Goal: Task Accomplishment & Management: Complete application form

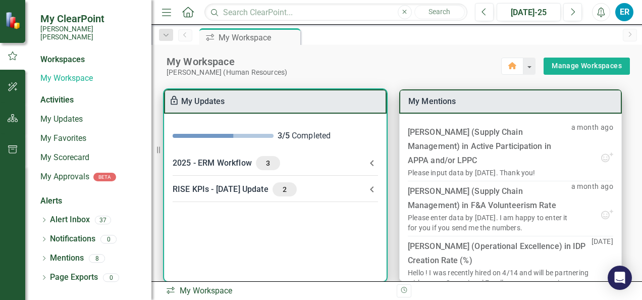
click at [245, 163] on div "2025 - ERM Workflow 3" at bounding box center [269, 163] width 193 height 14
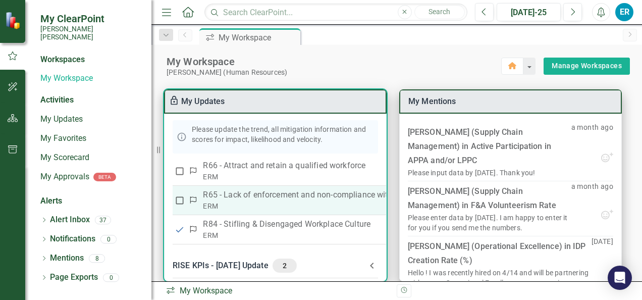
scroll to position [77, 0]
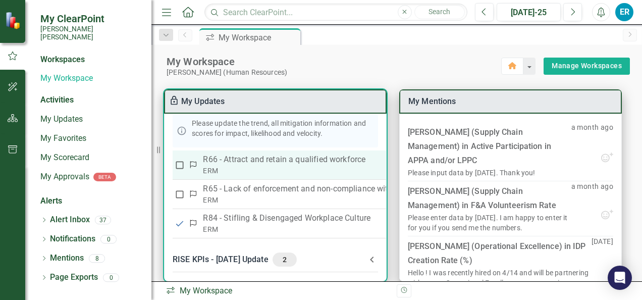
click at [253, 158] on p "R66 - Attract and retain a qualified workforce" at bounding box center [372, 159] width 338 height 12
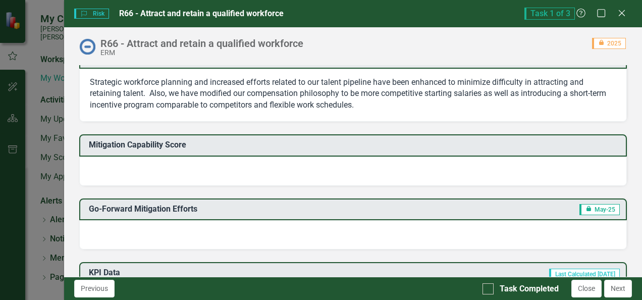
scroll to position [303, 0]
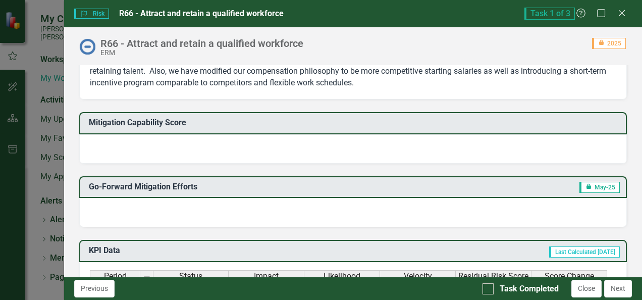
click at [121, 143] on div at bounding box center [353, 148] width 548 height 29
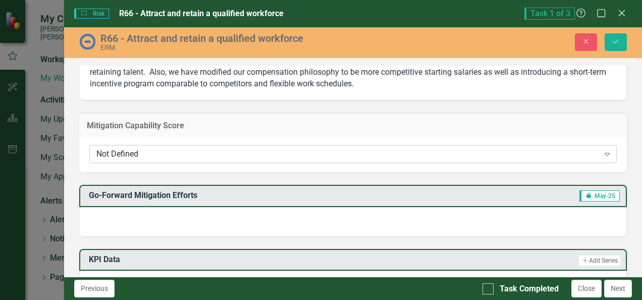
click at [605, 153] on icon at bounding box center [607, 154] width 5 height 3
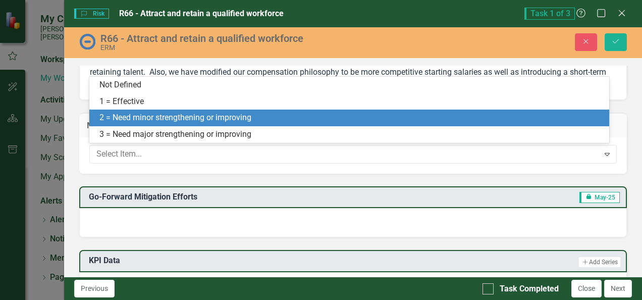
click at [182, 117] on div "2 = Need minor strengthening or improving" at bounding box center [351, 118] width 504 height 12
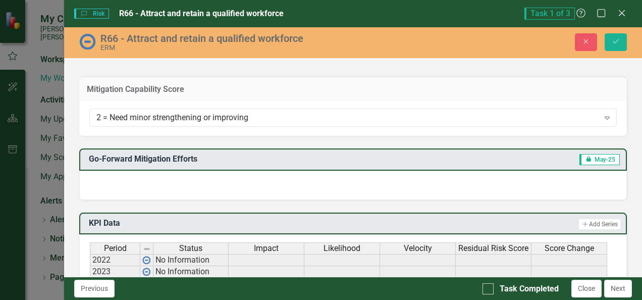
scroll to position [353, 0]
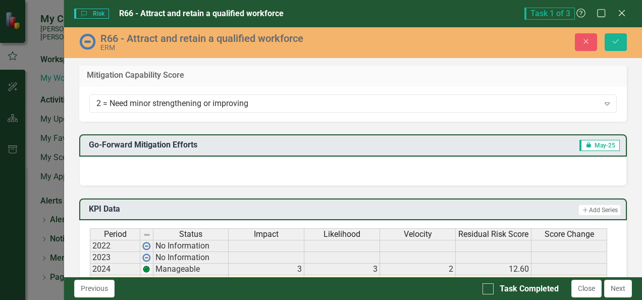
click at [176, 165] on div at bounding box center [353, 171] width 548 height 29
click at [160, 164] on div at bounding box center [353, 171] width 548 height 29
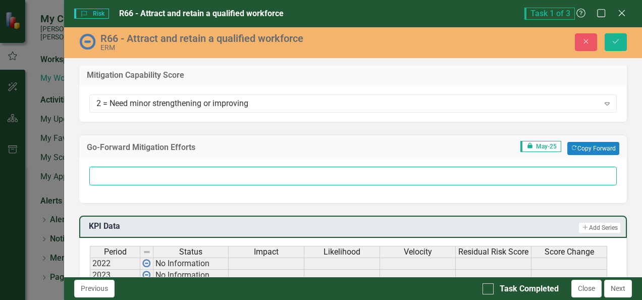
click at [109, 173] on input "text" at bounding box center [353, 176] width 528 height 19
click at [355, 174] on input "Continued efforts to develop comprehensive recruitment strategies for" at bounding box center [353, 176] width 528 height 19
click at [386, 173] on input "Continued efforts to develop comprehensive recruitment strategies for key roles…" at bounding box center [353, 176] width 528 height 19
click at [438, 175] on input "Continued efforts to develop comprehensive recruitment strategies for key roles…" at bounding box center [353, 176] width 528 height 19
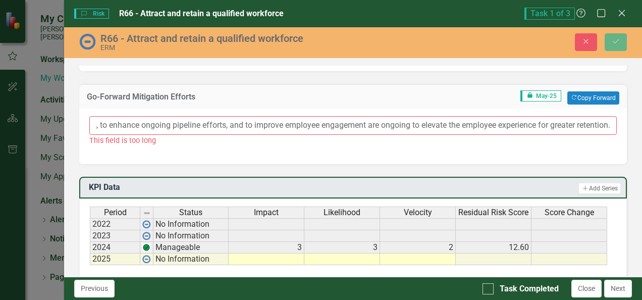
scroll to position [0, 299]
click at [527, 122] on input "Continued efforts to develop comprehensive recruitment strategies for key roles…" at bounding box center [353, 125] width 528 height 19
click at [169, 123] on input "Continued efforts to develop comprehensive recruitment strategies for key roles…" at bounding box center [353, 125] width 528 height 19
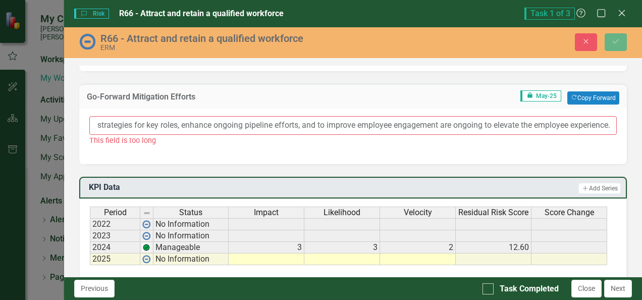
click at [313, 122] on input "Continued efforts to develop comprehensive recruitment strategies for key roles…" at bounding box center [353, 125] width 528 height 19
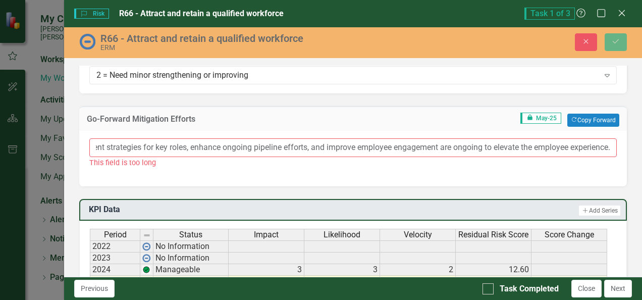
scroll to position [353, 0]
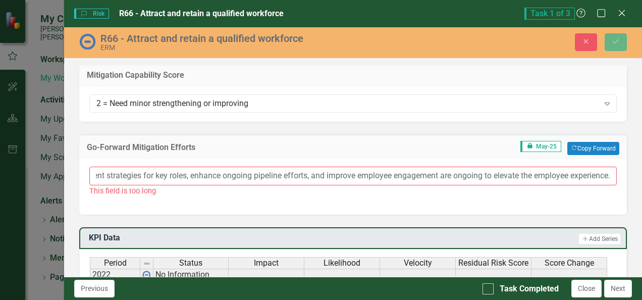
click at [132, 173] on input "Continued efforts to develop comprehensive recruitment strategies for key roles…" at bounding box center [353, 176] width 528 height 19
click at [98, 175] on input "Continued efforts to develop comprehensive recruitment strategies, enhance ongo…" at bounding box center [353, 176] width 528 height 19
click at [162, 174] on input "Continued efforts to develop comprehensive recruitment strategies, enhance ongo…" at bounding box center [353, 176] width 528 height 19
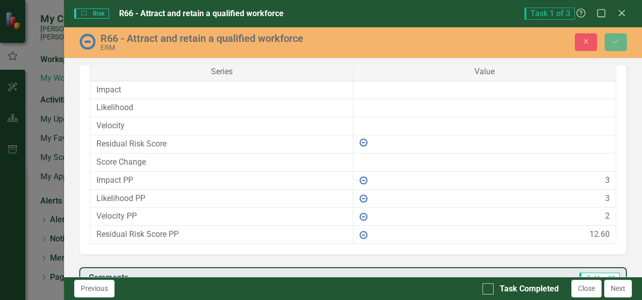
scroll to position [753, 0]
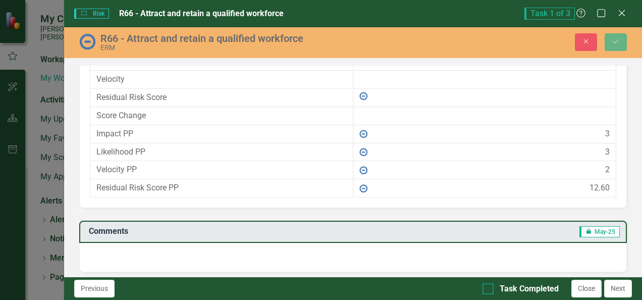
type input "Continued efforts to develop recruitment strategies, enhance ongoing pipeline e…"
click at [487, 287] on input "Task Completed" at bounding box center [486, 286] width 7 height 7
checkbox input "true"
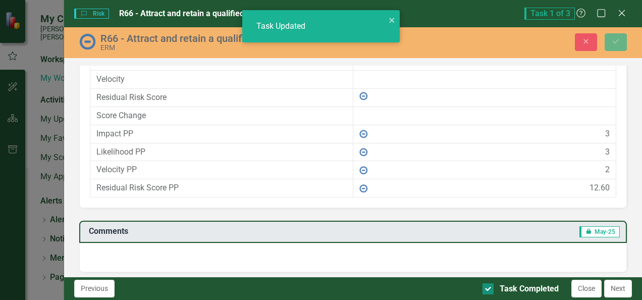
checkbox input "true"
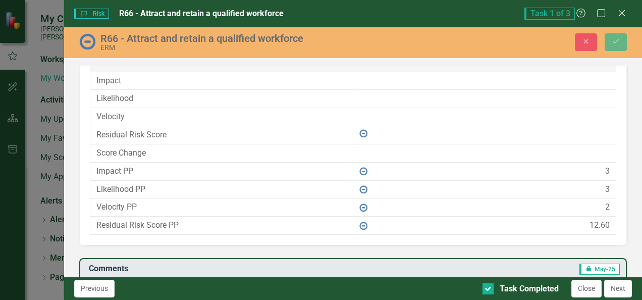
scroll to position [703, 0]
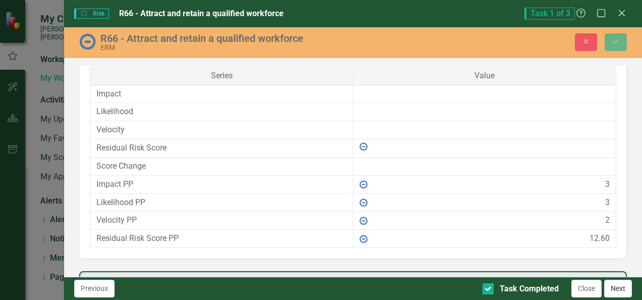
click at [615, 289] on button "Next" at bounding box center [618, 289] width 28 height 18
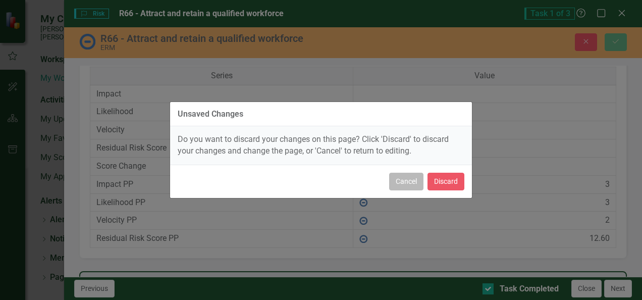
click at [401, 183] on button "Cancel" at bounding box center [406, 182] width 34 height 18
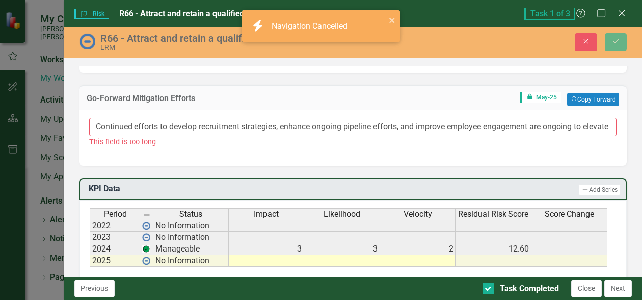
scroll to position [400, 0]
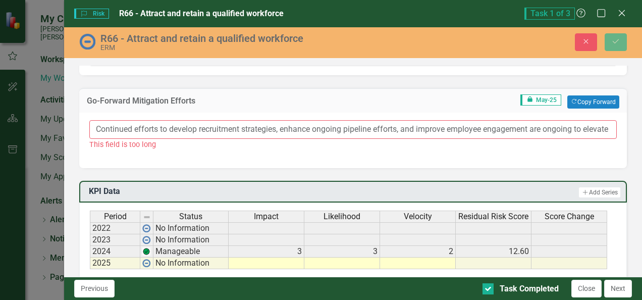
click at [139, 124] on input "Continued efforts to develop recruitment strategies, enhance ongoing pipeline e…" at bounding box center [353, 129] width 528 height 19
click at [95, 125] on input "Efforts to develop recruitment strategies, enhance ongoing pipeline efforts, an…" at bounding box center [353, 129] width 528 height 19
click at [161, 126] on input "Efforts to develop recruitment strategies, enhance ongoing pipeline efforts, an…" at bounding box center [353, 129] width 528 height 19
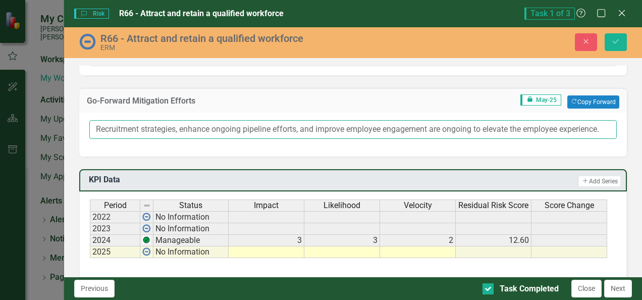
click at [210, 127] on input "Recruitment strategies, enhance ongoing pipeline efforts, and improve employee …" at bounding box center [353, 129] width 528 height 19
click at [313, 125] on input "Recruitment strategies, ongoing pipeline efforts, and improve employee engageme…" at bounding box center [353, 129] width 528 height 19
click at [210, 126] on input "Recruitment strategies, ongoing pipeline efforts, and employee engagement are o…" at bounding box center [353, 129] width 528 height 19
click at [234, 128] on input "Recruitment strategies, talent pipeline efforts, and employee engagement are on…" at bounding box center [353, 129] width 528 height 19
click at [335, 128] on input "Recruitment strategies, talent pipeline, and employee engagement are ongoing to…" at bounding box center [353, 129] width 528 height 19
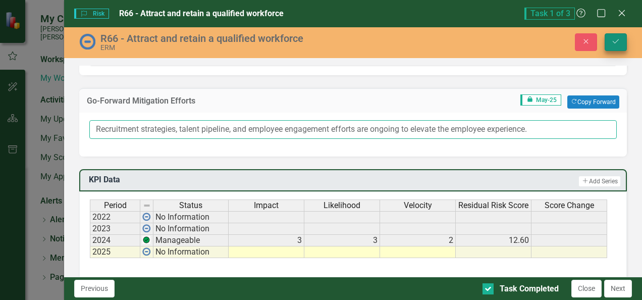
type input "Recruitment strategies, talent pipeline, and employee engagement efforts are on…"
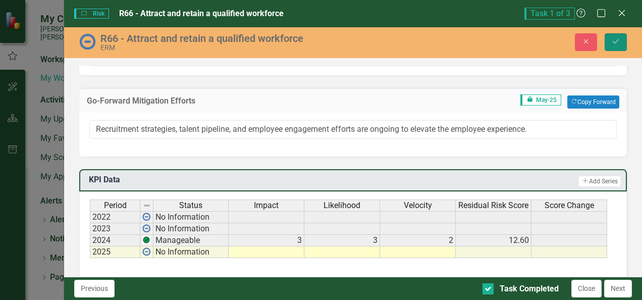
click at [614, 41] on icon "Save" at bounding box center [615, 41] width 9 height 7
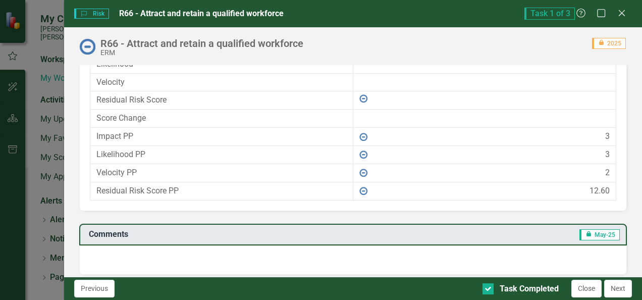
scroll to position [717, 0]
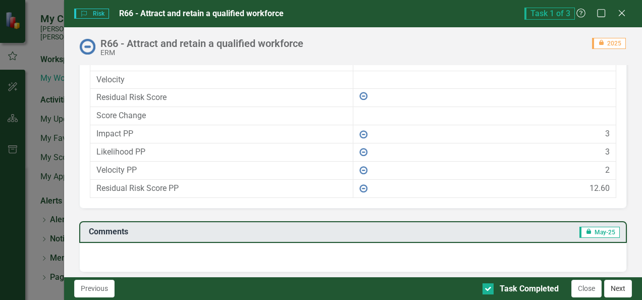
click at [617, 286] on button "Next" at bounding box center [618, 289] width 28 height 18
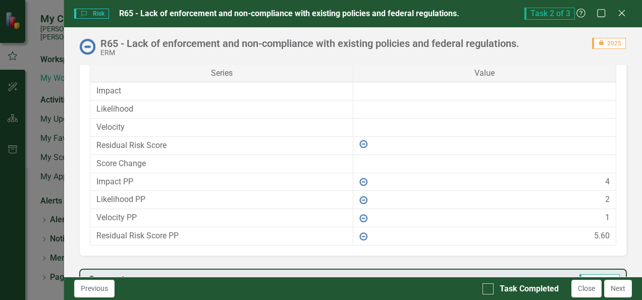
scroll to position [705, 0]
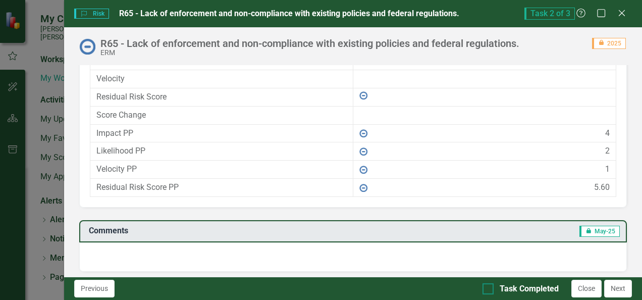
click at [488, 287] on input "Task Completed" at bounding box center [486, 286] width 7 height 7
checkbox input "true"
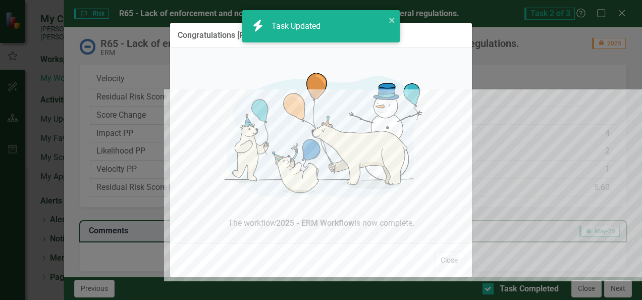
checkbox input "true"
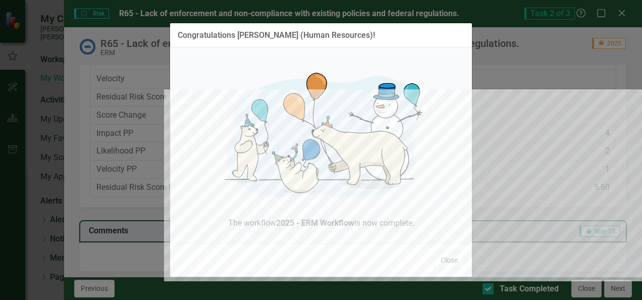
click at [616, 288] on div "Congratulations [PERSON_NAME] (Human Resources)! The workflow 2025 - ERM Workfl…" at bounding box center [321, 150] width 642 height 300
click at [586, 289] on div "Congratulations [PERSON_NAME] (Human Resources)! The workflow 2025 - ERM Workfl…" at bounding box center [321, 150] width 642 height 300
click at [449, 257] on button "Close" at bounding box center [449, 260] width 30 height 18
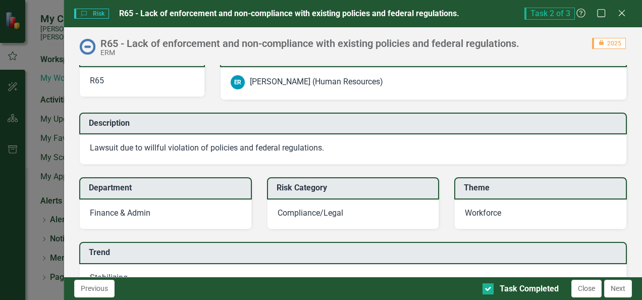
scroll to position [0, 0]
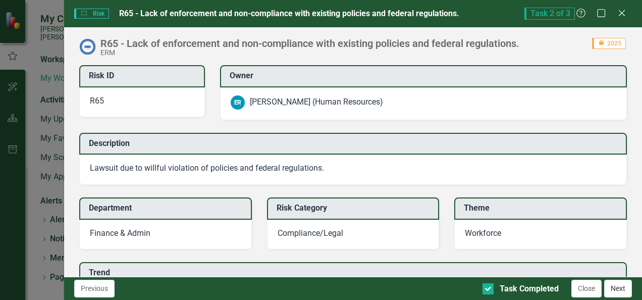
click at [615, 287] on button "Next" at bounding box center [618, 289] width 28 height 18
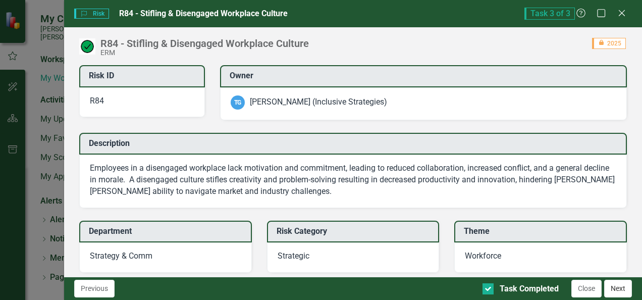
click at [617, 291] on button "Next" at bounding box center [618, 289] width 28 height 18
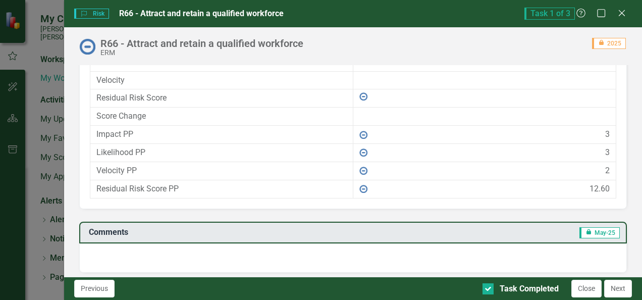
scroll to position [717, 0]
click at [623, 289] on button "Next" at bounding box center [618, 289] width 28 height 18
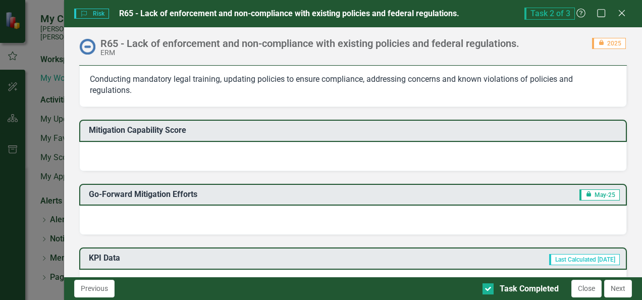
scroll to position [303, 0]
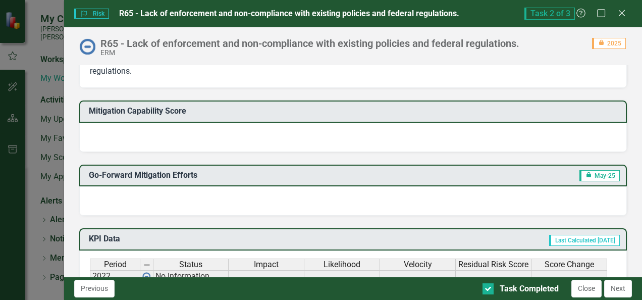
click at [162, 129] on div at bounding box center [353, 137] width 548 height 29
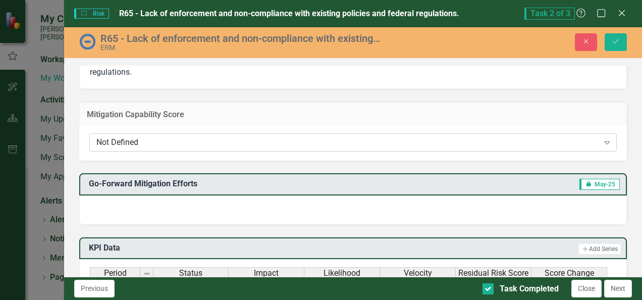
click at [602, 140] on icon "Expand" at bounding box center [607, 142] width 10 height 8
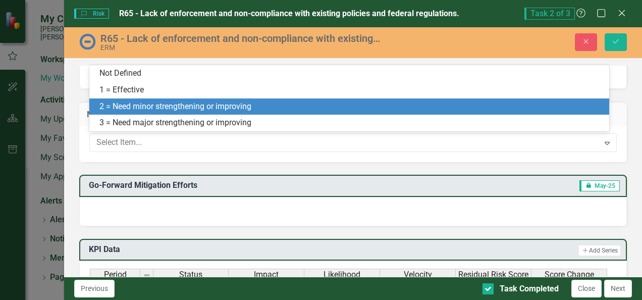
click at [225, 109] on div "2 = Need minor strengthening or improving" at bounding box center [351, 107] width 504 height 12
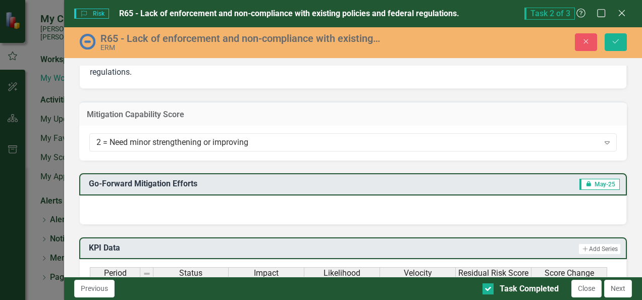
click at [161, 201] on div at bounding box center [353, 209] width 548 height 29
click at [128, 204] on div at bounding box center [353, 209] width 548 height 29
click at [129, 203] on div at bounding box center [353, 209] width 548 height 29
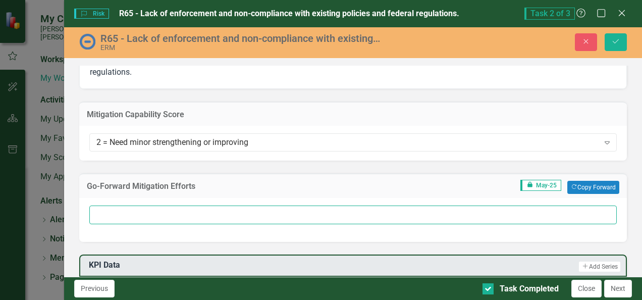
click at [125, 209] on input "text" at bounding box center [353, 214] width 528 height 19
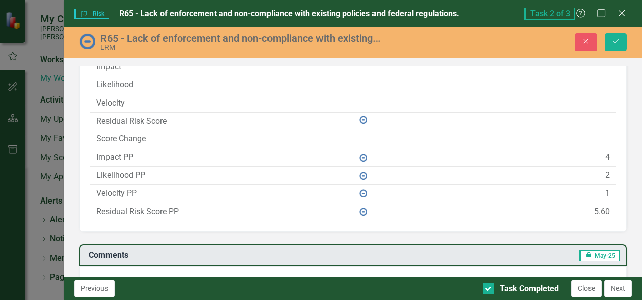
scroll to position [731, 0]
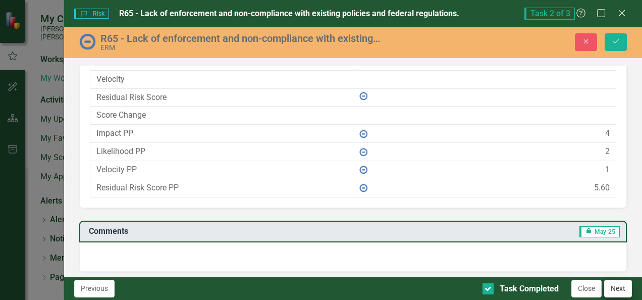
type input "Continued training for managers and employees, updated policies and procedures,…"
click at [616, 287] on button "Next" at bounding box center [618, 289] width 28 height 18
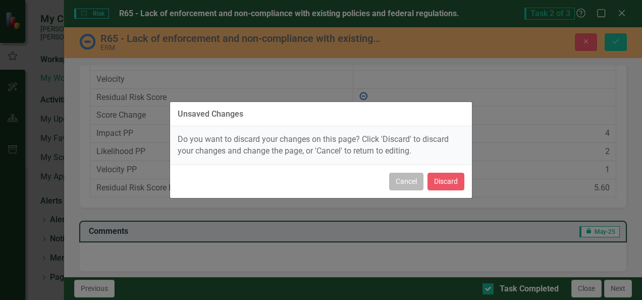
click at [404, 186] on button "Cancel" at bounding box center [406, 182] width 34 height 18
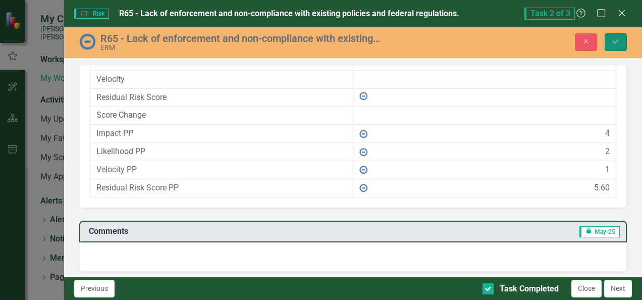
click at [613, 38] on icon "Save" at bounding box center [615, 41] width 9 height 7
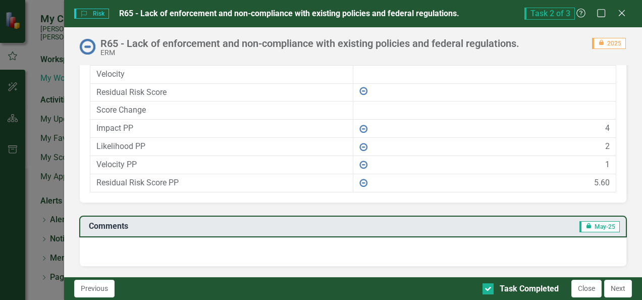
scroll to position [717, 0]
click at [620, 286] on button "Next" at bounding box center [618, 289] width 28 height 18
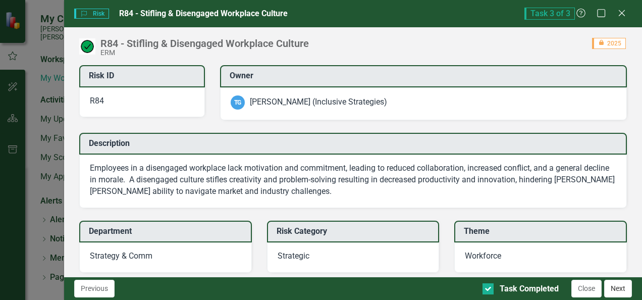
click at [617, 286] on button "Next" at bounding box center [618, 289] width 28 height 18
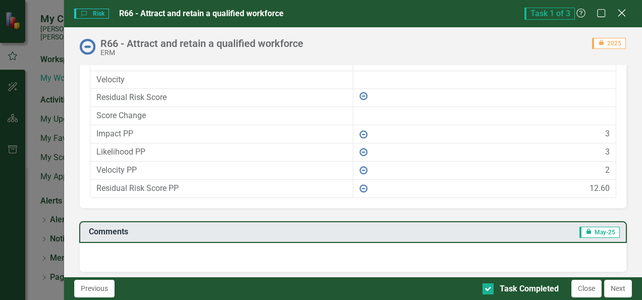
click at [621, 10] on icon "Close" at bounding box center [621, 13] width 13 height 10
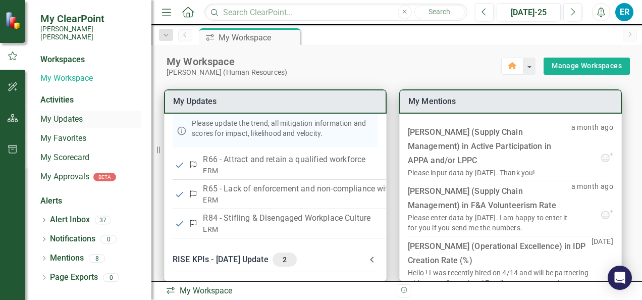
click at [60, 114] on link "My Updates" at bounding box center [90, 120] width 101 height 12
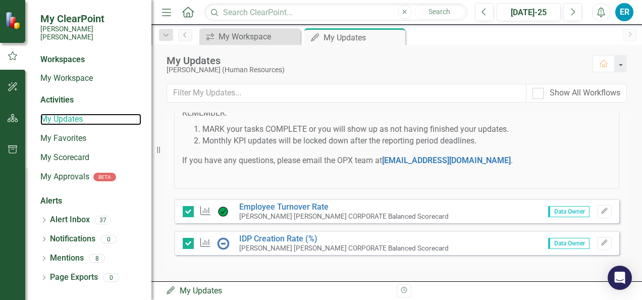
scroll to position [360, 0]
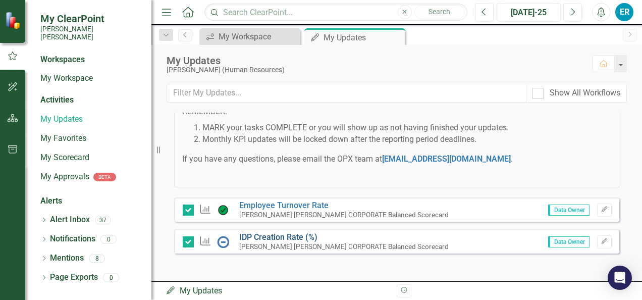
click at [267, 234] on link "IDP Creation Rate (%)" at bounding box center [278, 237] width 78 height 10
